Goal: Use online tool/utility

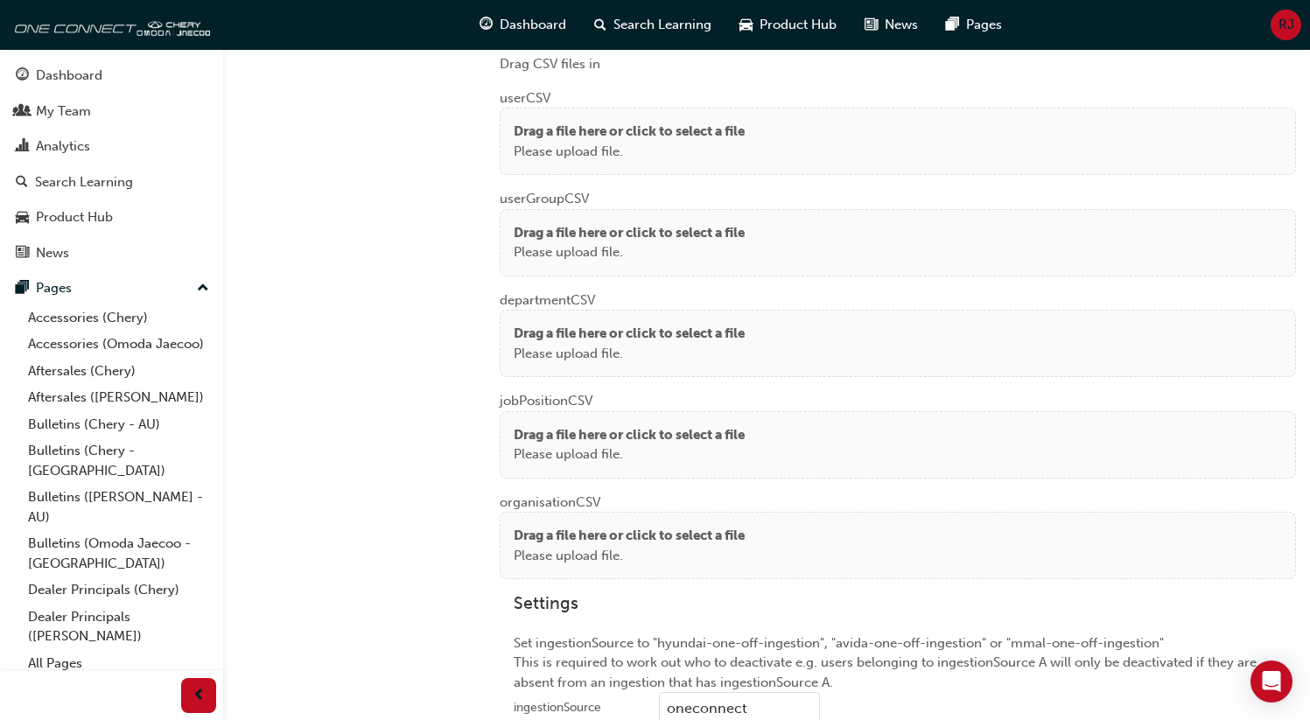
scroll to position [1359, 0]
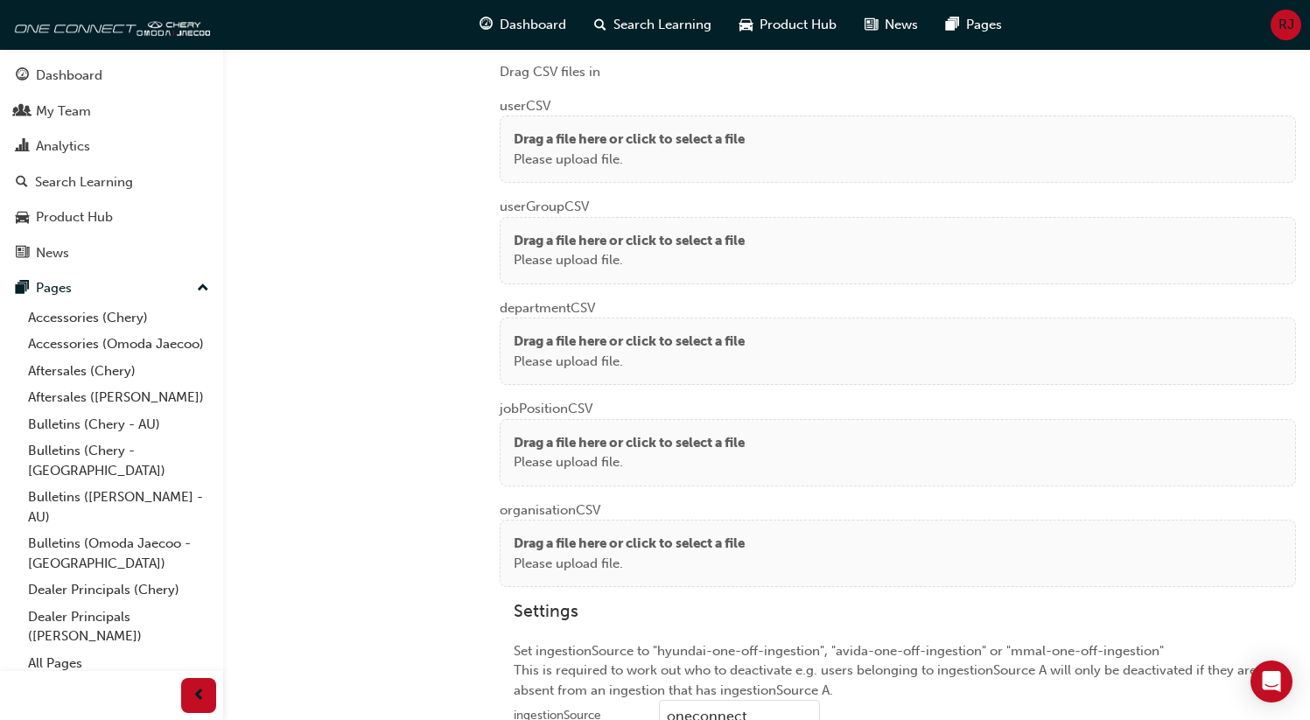
click at [782, 157] on div "Drag a file here or click to select a file Please upload file." at bounding box center [898, 149] width 769 height 39
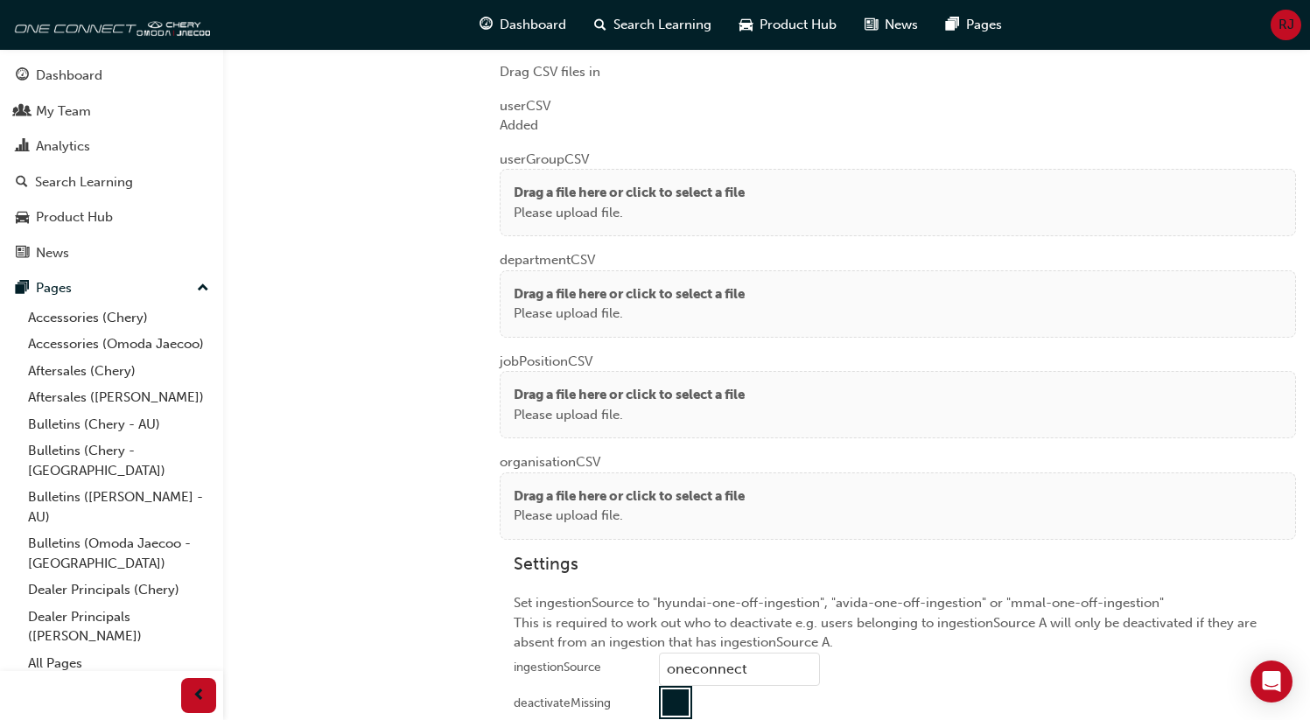
click at [527, 186] on p "Drag a file here or click to select a file" at bounding box center [629, 193] width 231 height 20
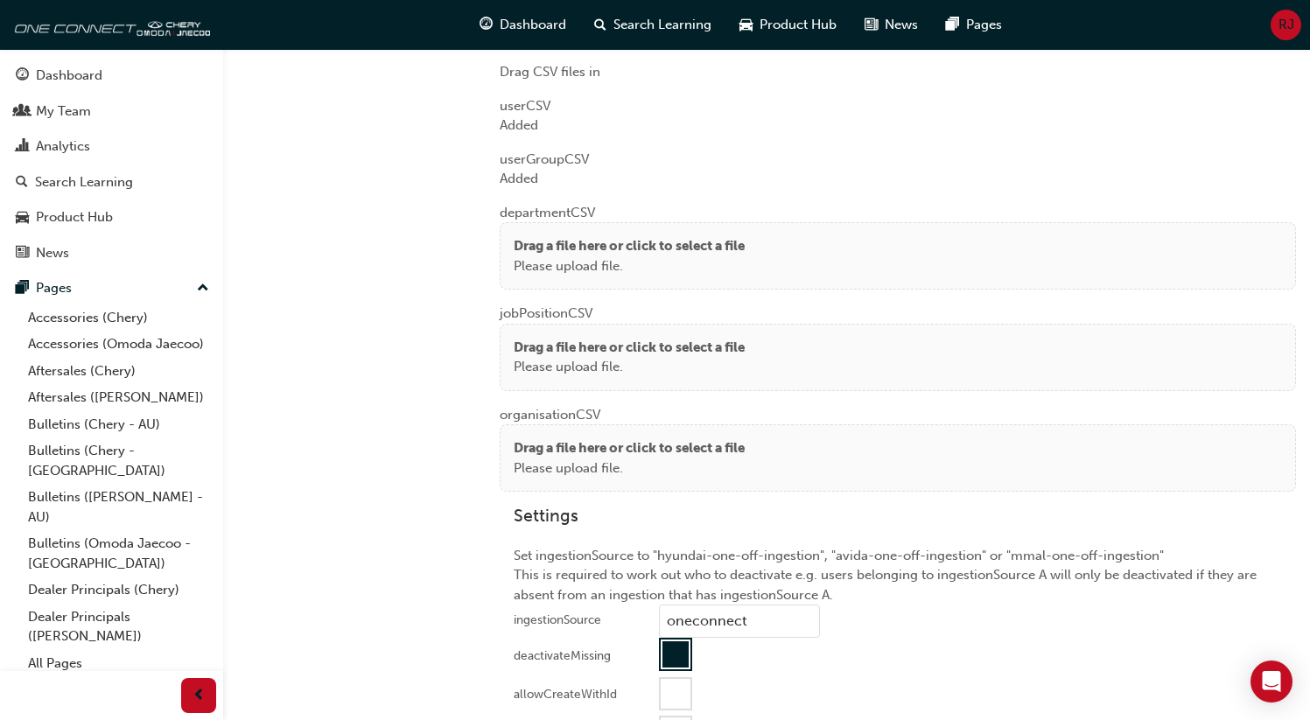
click at [526, 256] on p "Please upload file." at bounding box center [629, 266] width 231 height 20
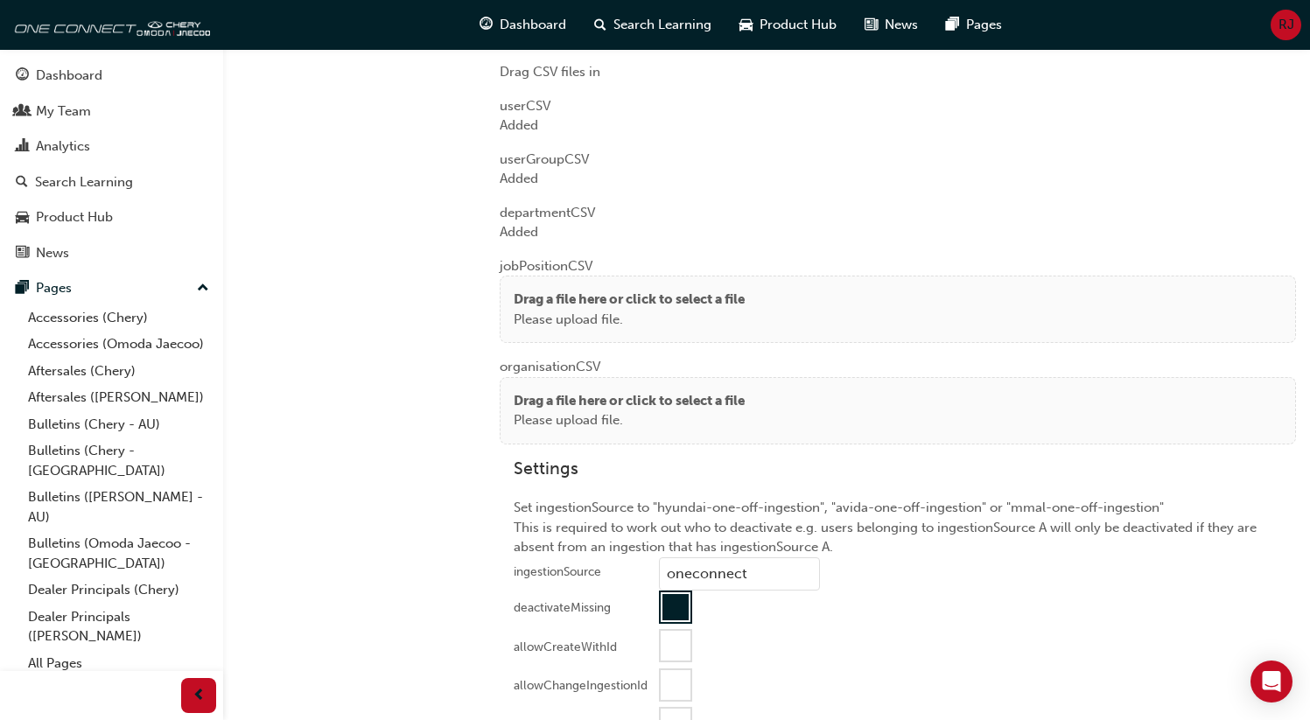
click at [546, 310] on p "Please upload file." at bounding box center [629, 320] width 231 height 20
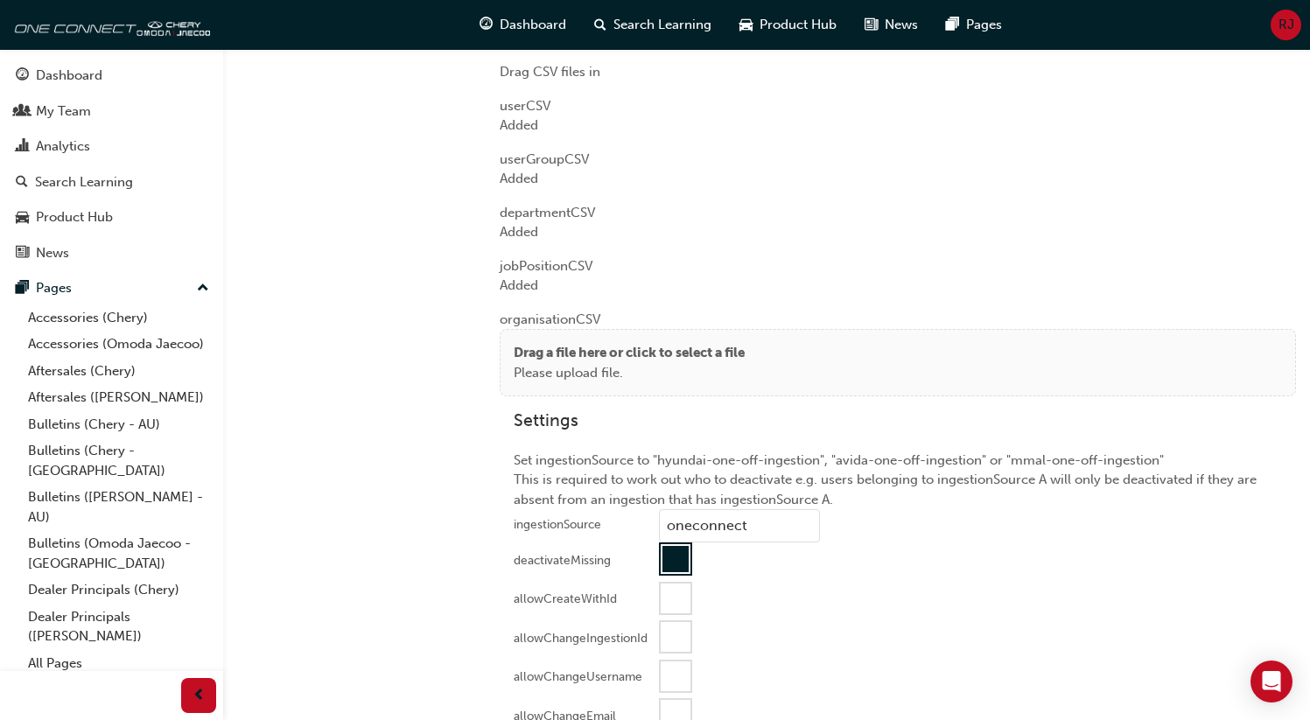
click at [554, 343] on p "Drag a file here or click to select a file" at bounding box center [629, 353] width 231 height 20
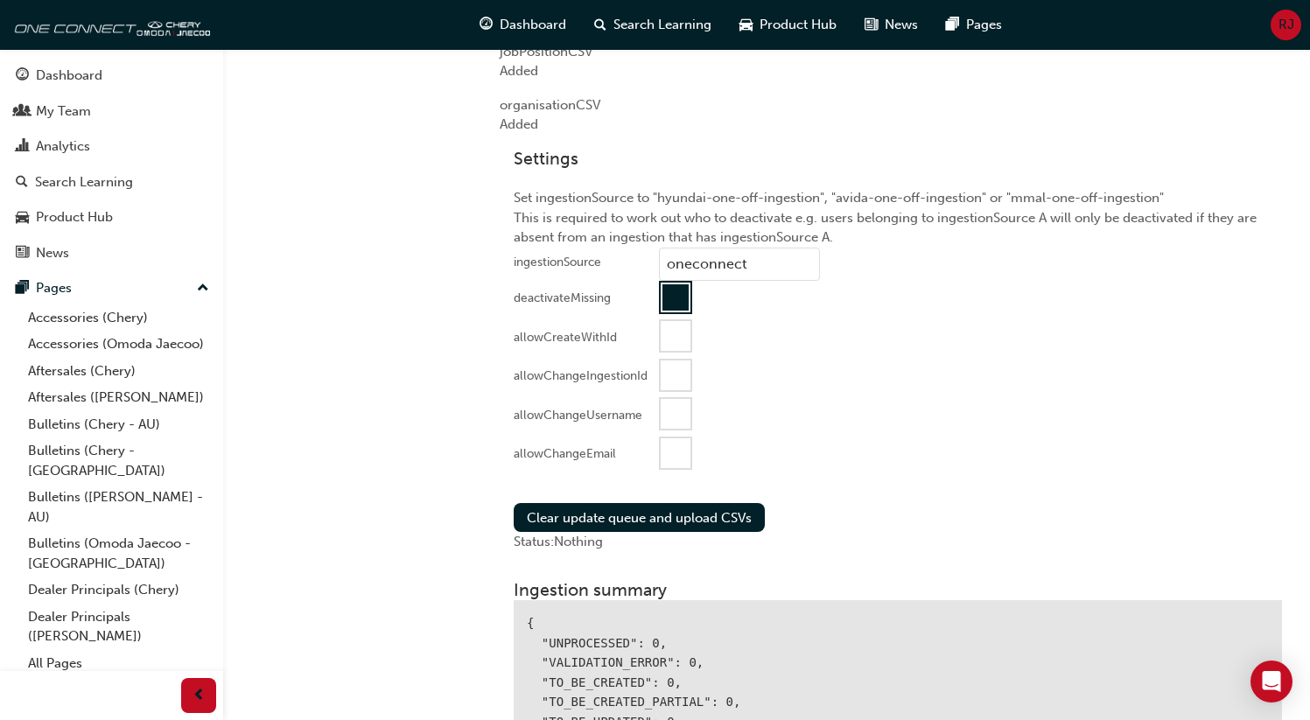
scroll to position [1591, 0]
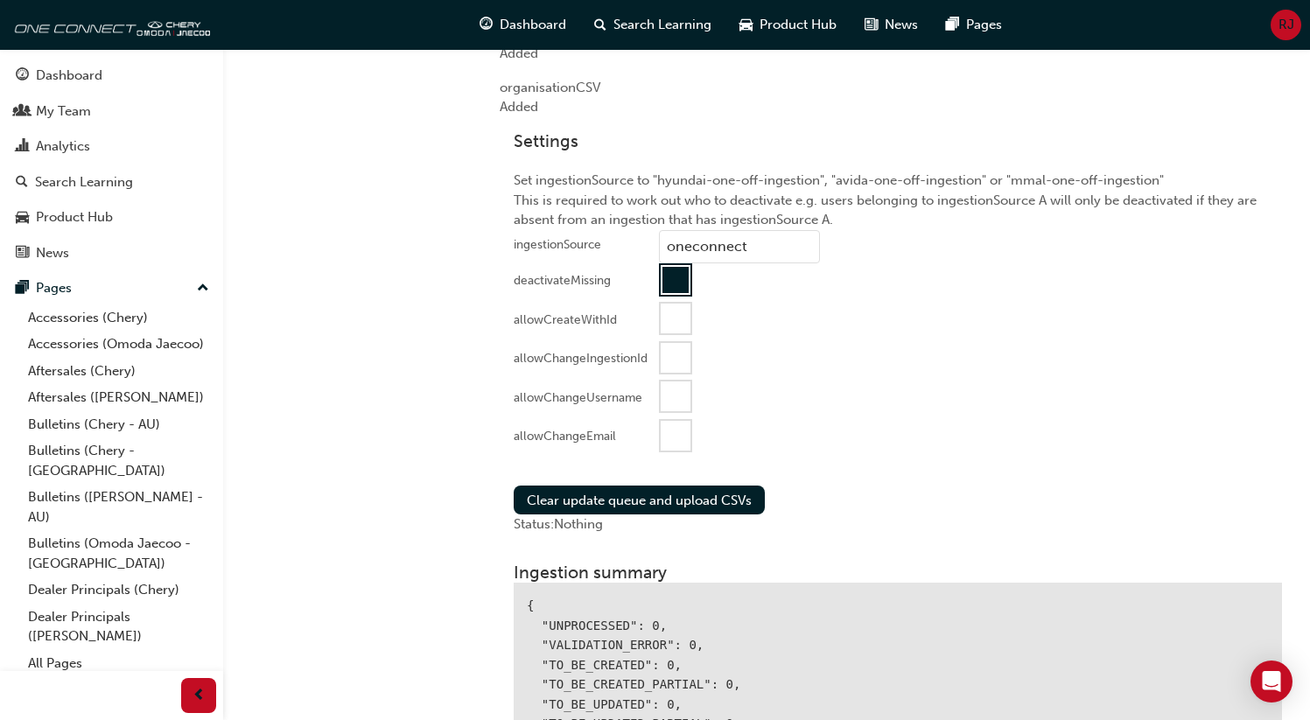
click at [673, 431] on div at bounding box center [676, 436] width 30 height 30
click at [640, 500] on button "Clear update queue and upload CSVs" at bounding box center [639, 500] width 251 height 29
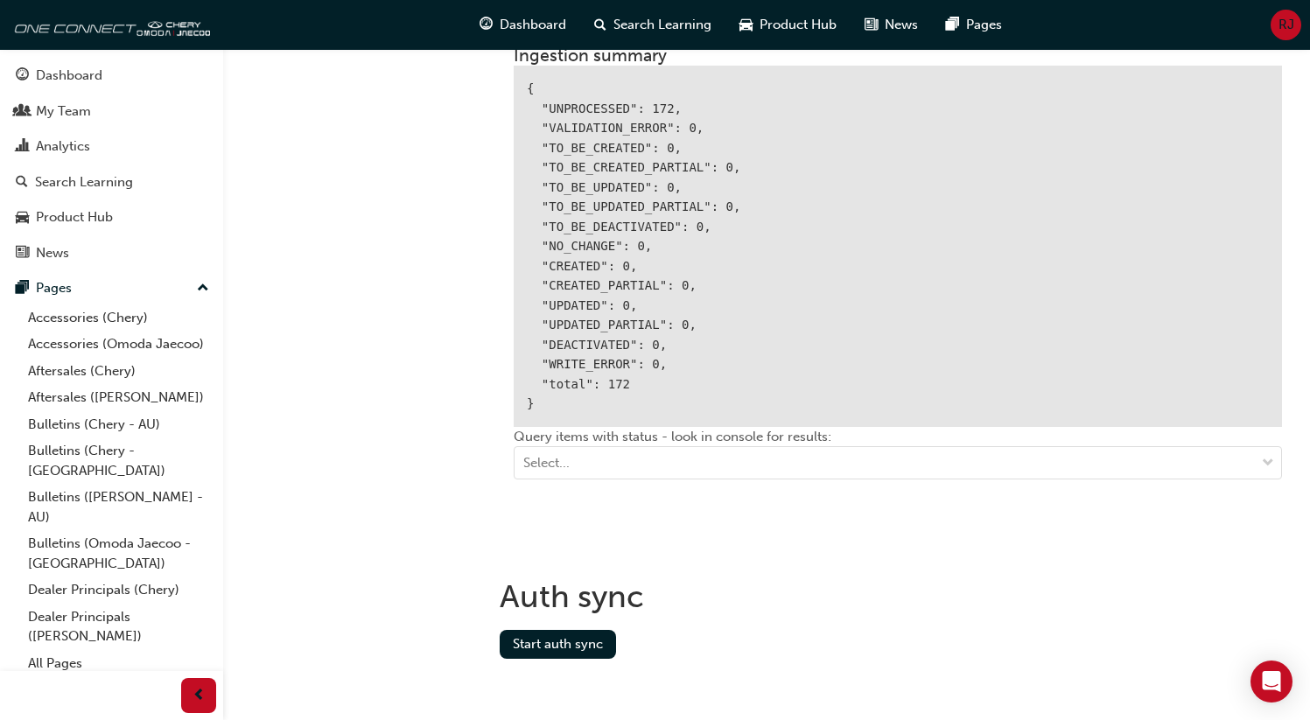
scroll to position [2110, 0]
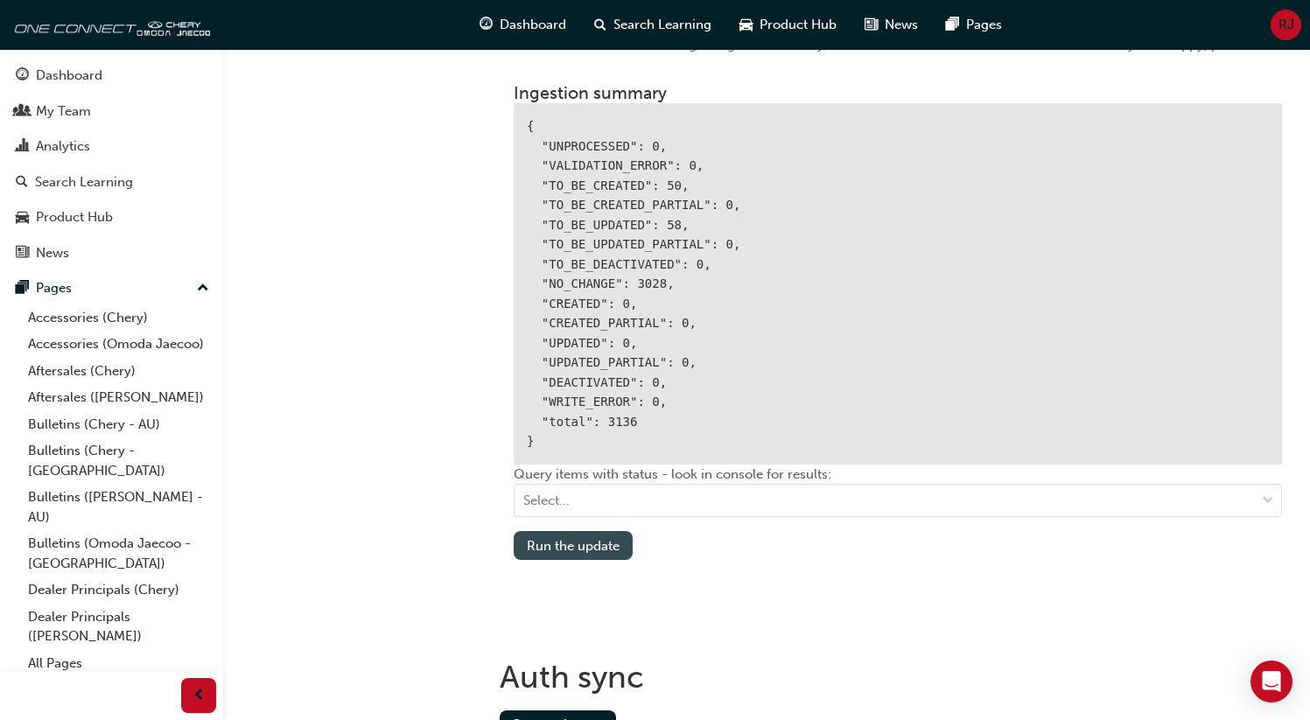
click at [592, 542] on button "Run the update" at bounding box center [573, 545] width 119 height 29
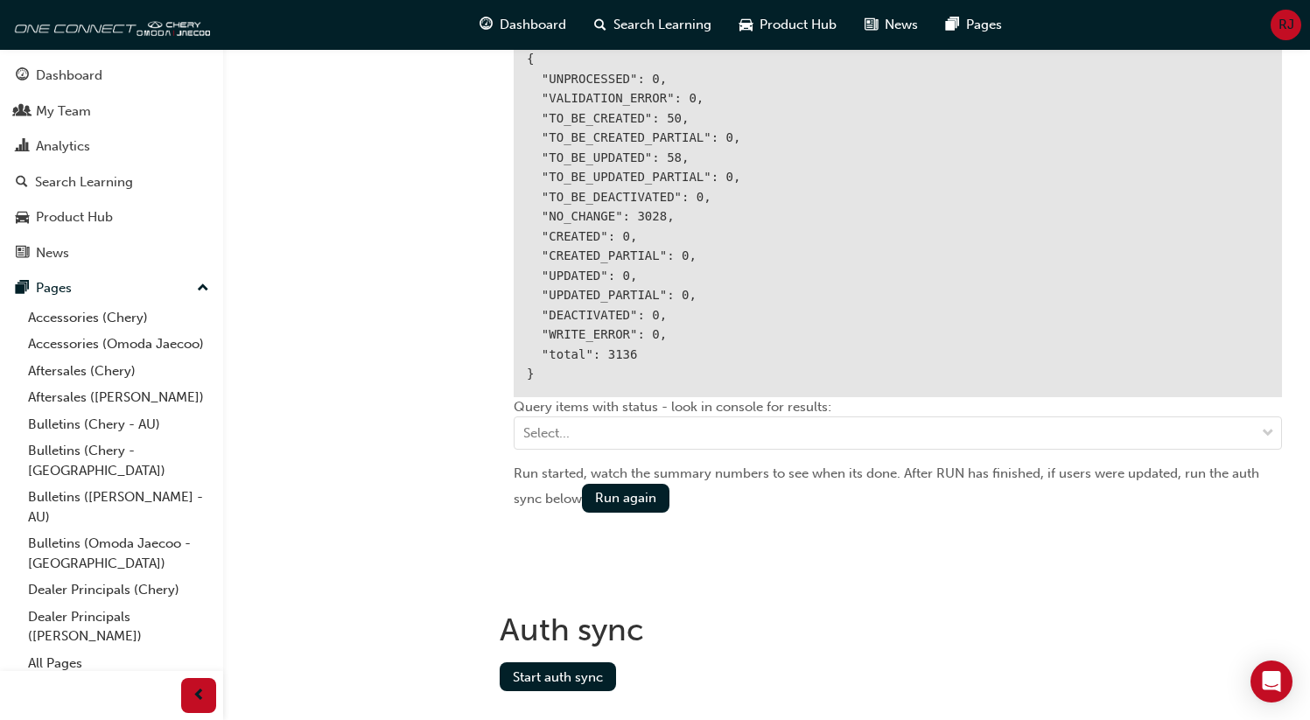
scroll to position [2215, 0]
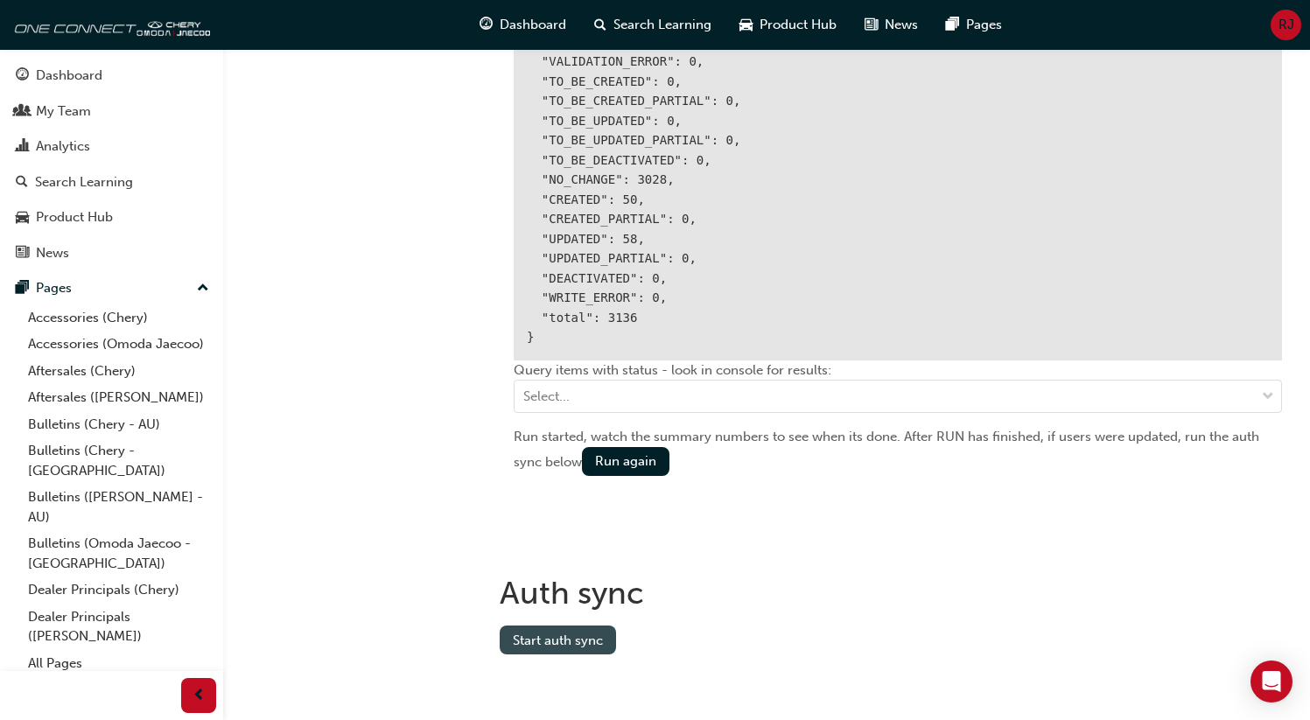
click at [547, 629] on button "Start auth sync" at bounding box center [558, 640] width 116 height 29
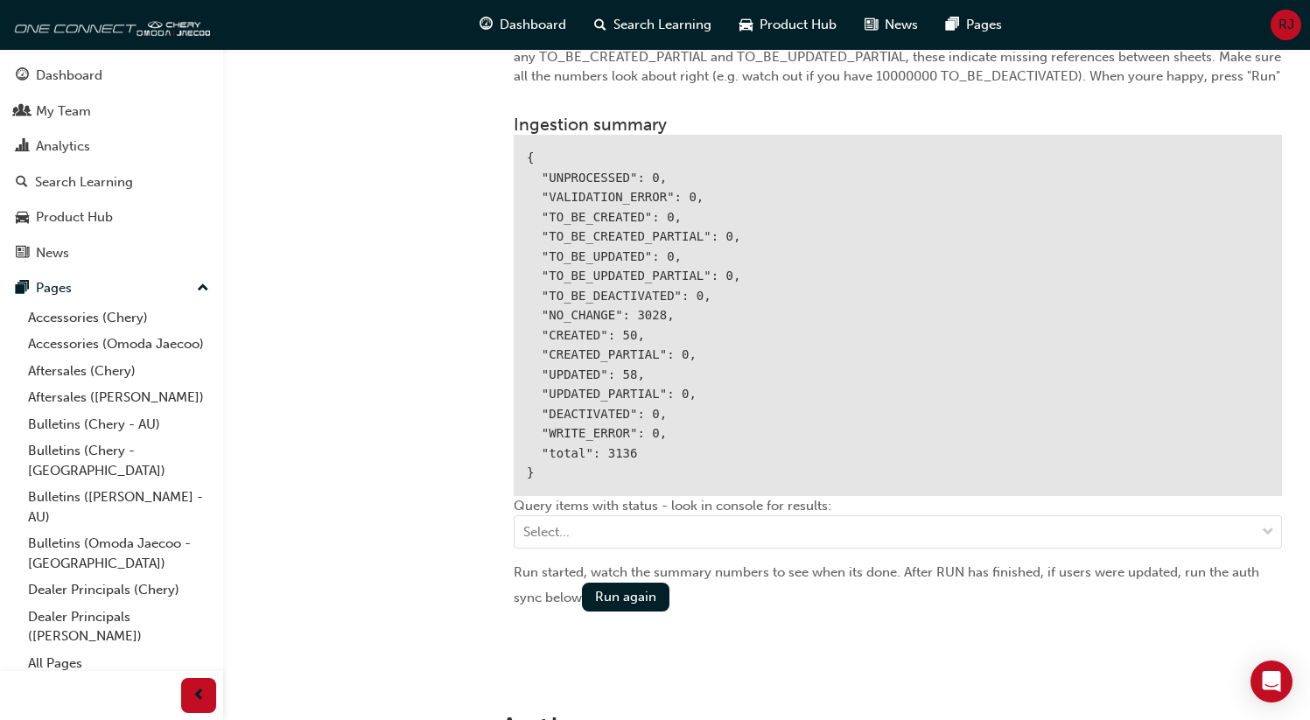
scroll to position [2235, 0]
